Goal: Task Accomplishment & Management: Complete application form

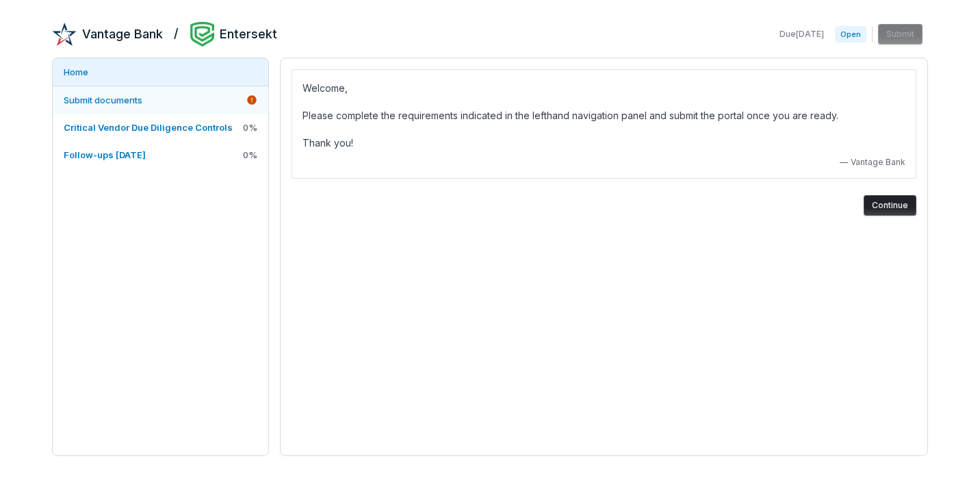
click at [188, 106] on link "Submit documents" at bounding box center [161, 99] width 216 height 27
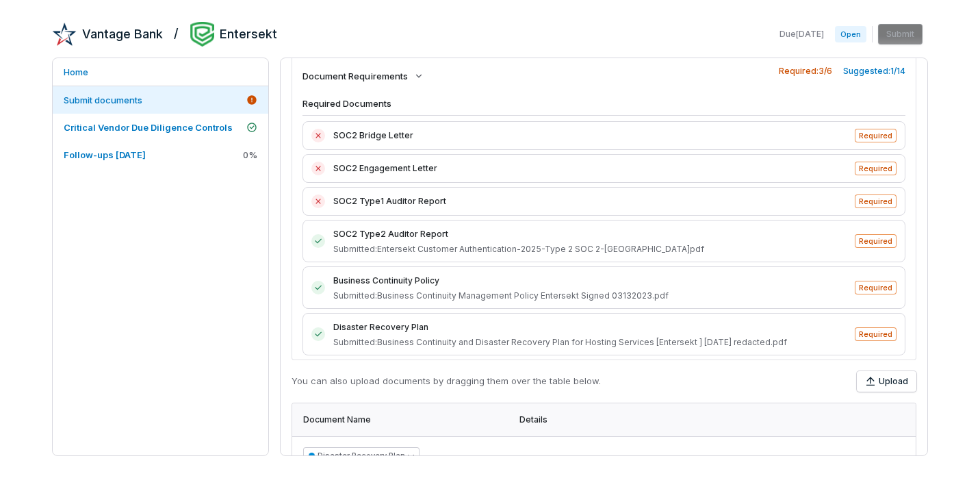
scroll to position [12, 0]
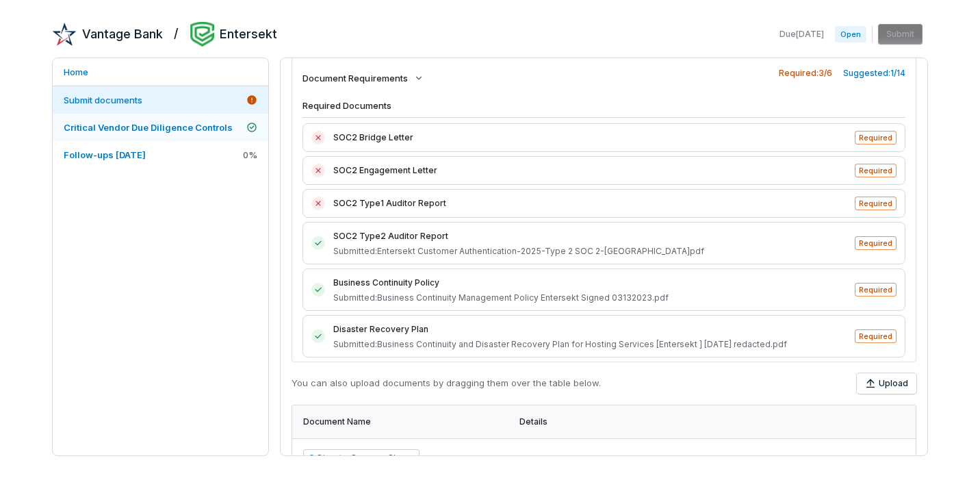
click at [196, 132] on span "Critical Vendor Due Diligence Controls" at bounding box center [148, 127] width 169 height 12
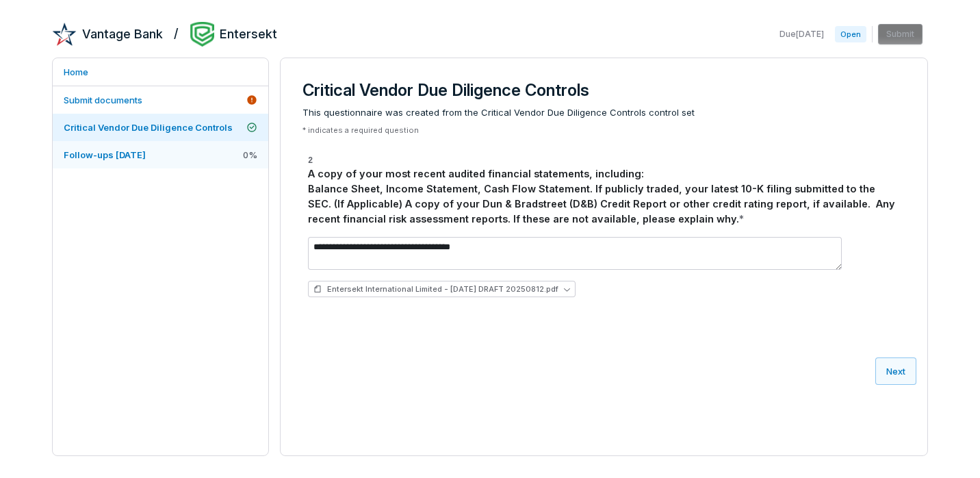
click at [140, 155] on span "Follow-ups [DATE]" at bounding box center [105, 154] width 82 height 11
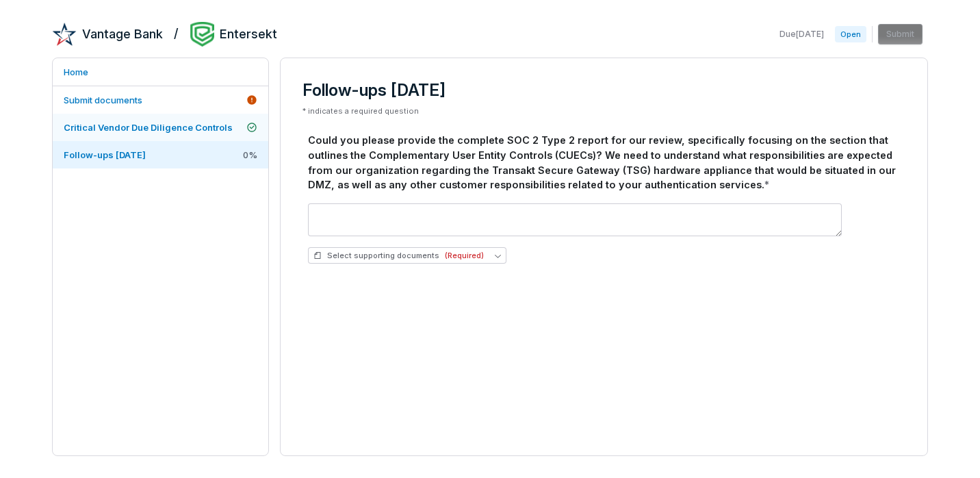
click at [177, 134] on link "Critical Vendor Due Diligence Controls" at bounding box center [161, 127] width 216 height 27
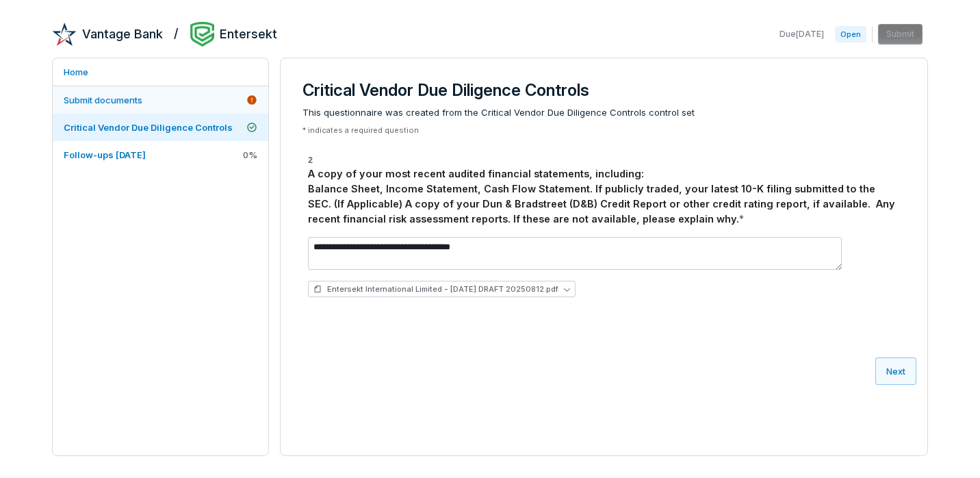
click at [166, 110] on link "Submit documents" at bounding box center [161, 99] width 216 height 27
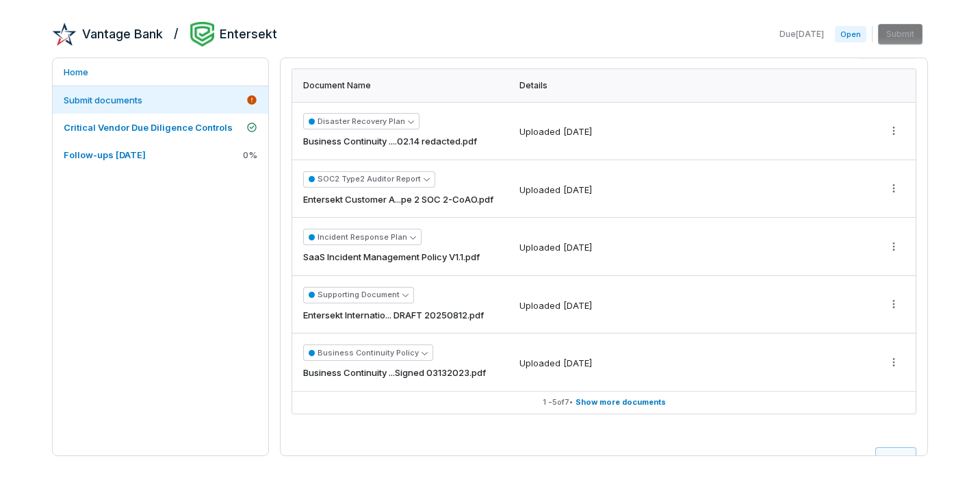
scroll to position [327, 0]
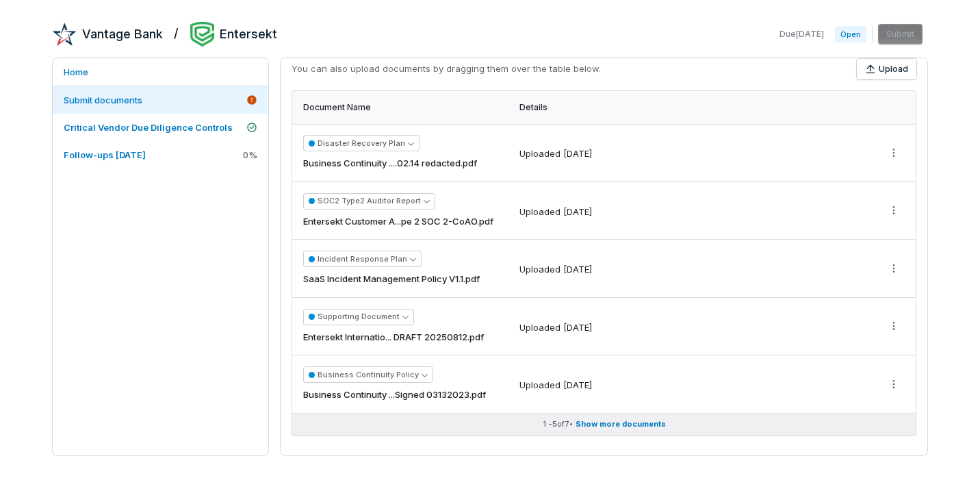
click at [613, 427] on span "Show more documents" at bounding box center [621, 424] width 90 height 10
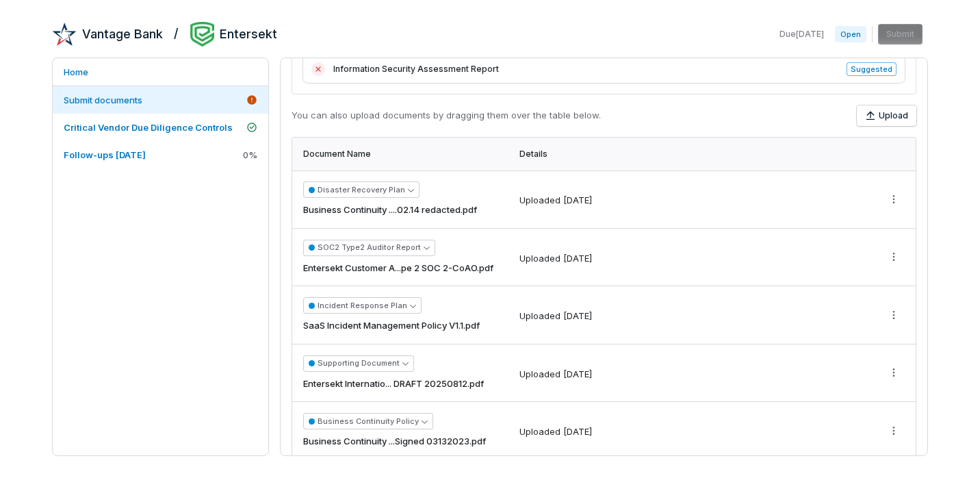
scroll to position [271, 0]
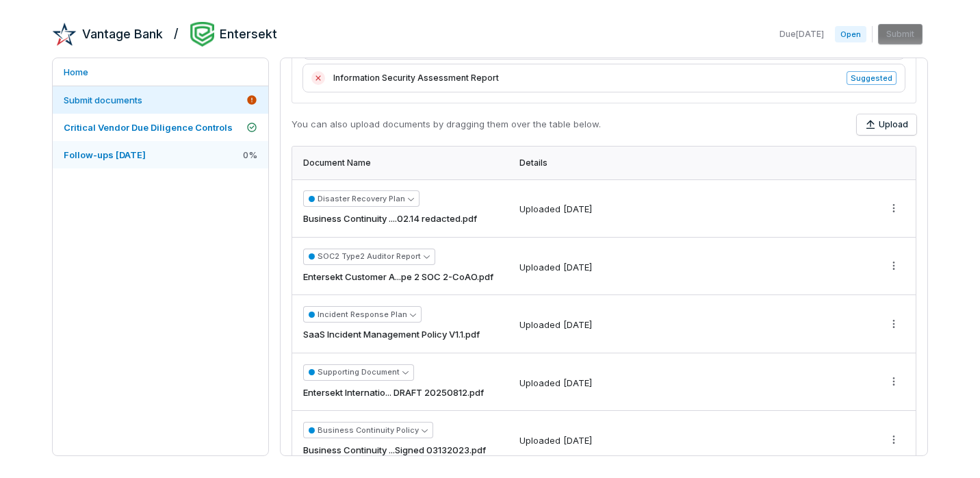
click at [141, 153] on span "Follow-ups [DATE]" at bounding box center [105, 154] width 82 height 11
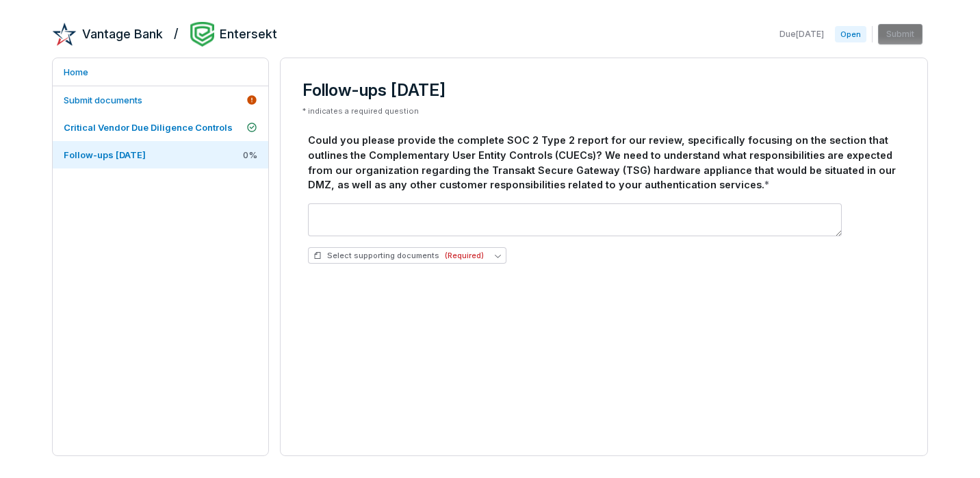
click at [298, 103] on div "Follow-ups [DATE] * indicates a required question Could you please provide the …" at bounding box center [604, 180] width 625 height 222
